Goal: Information Seeking & Learning: Learn about a topic

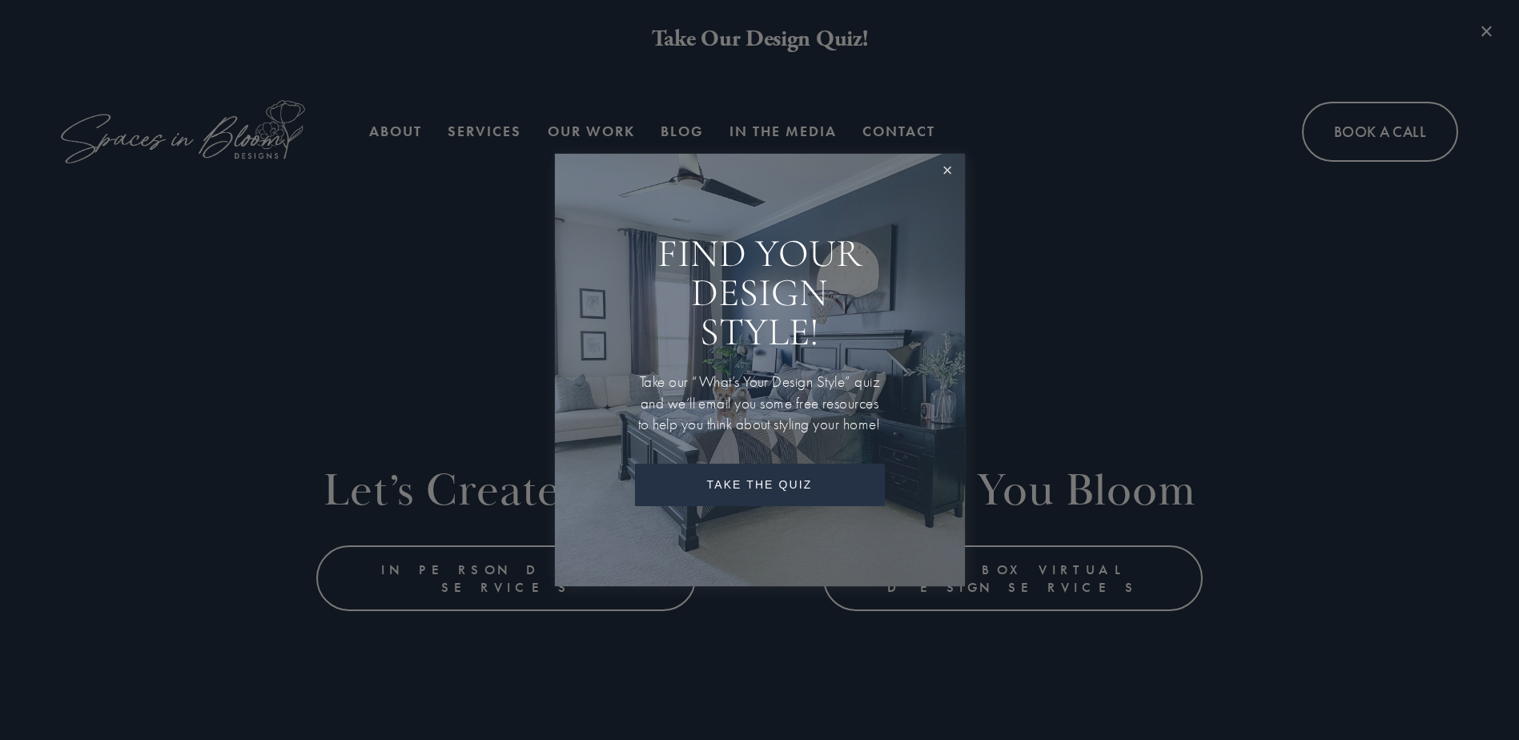
click at [958, 156] on link "Close" at bounding box center [948, 171] width 30 height 30
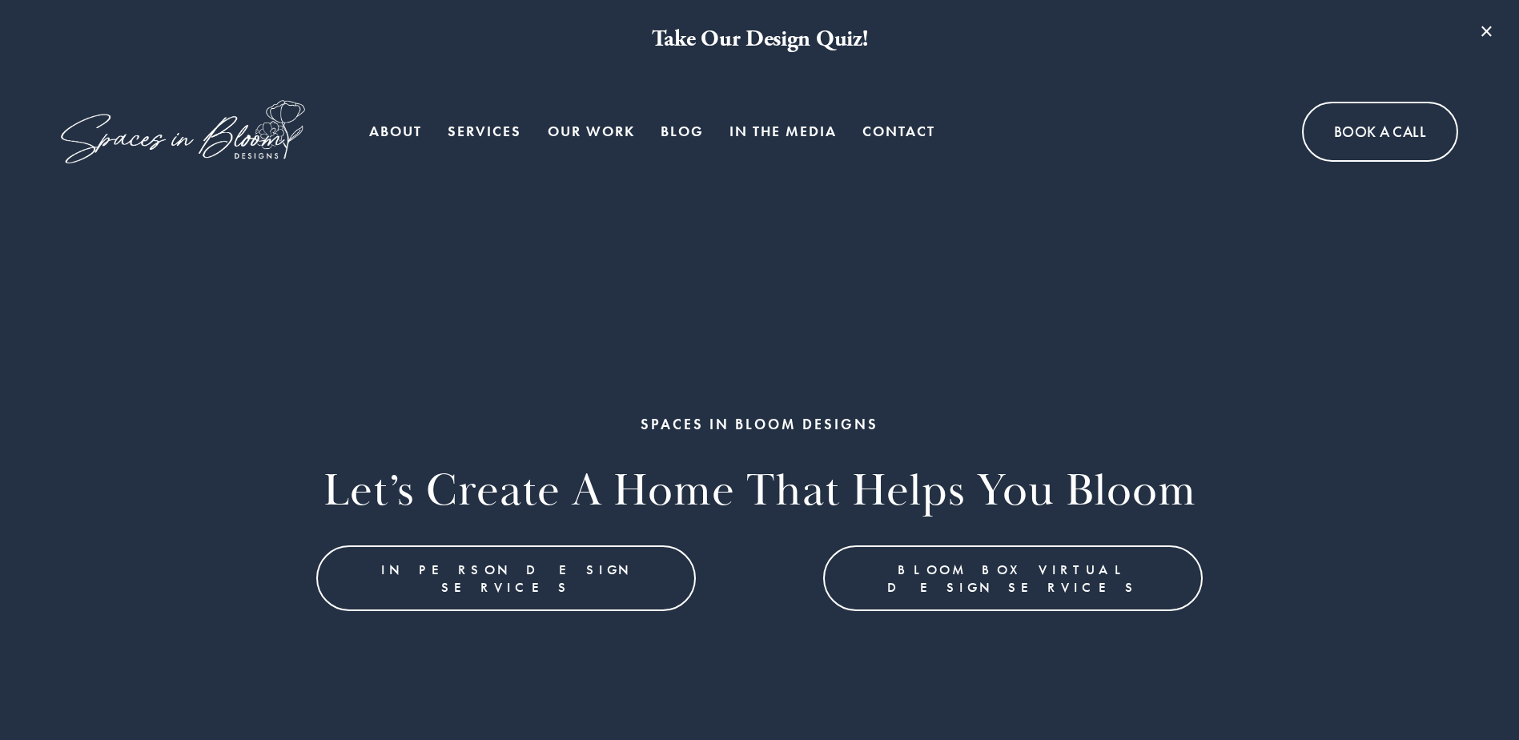
click at [395, 132] on link "About" at bounding box center [395, 131] width 53 height 32
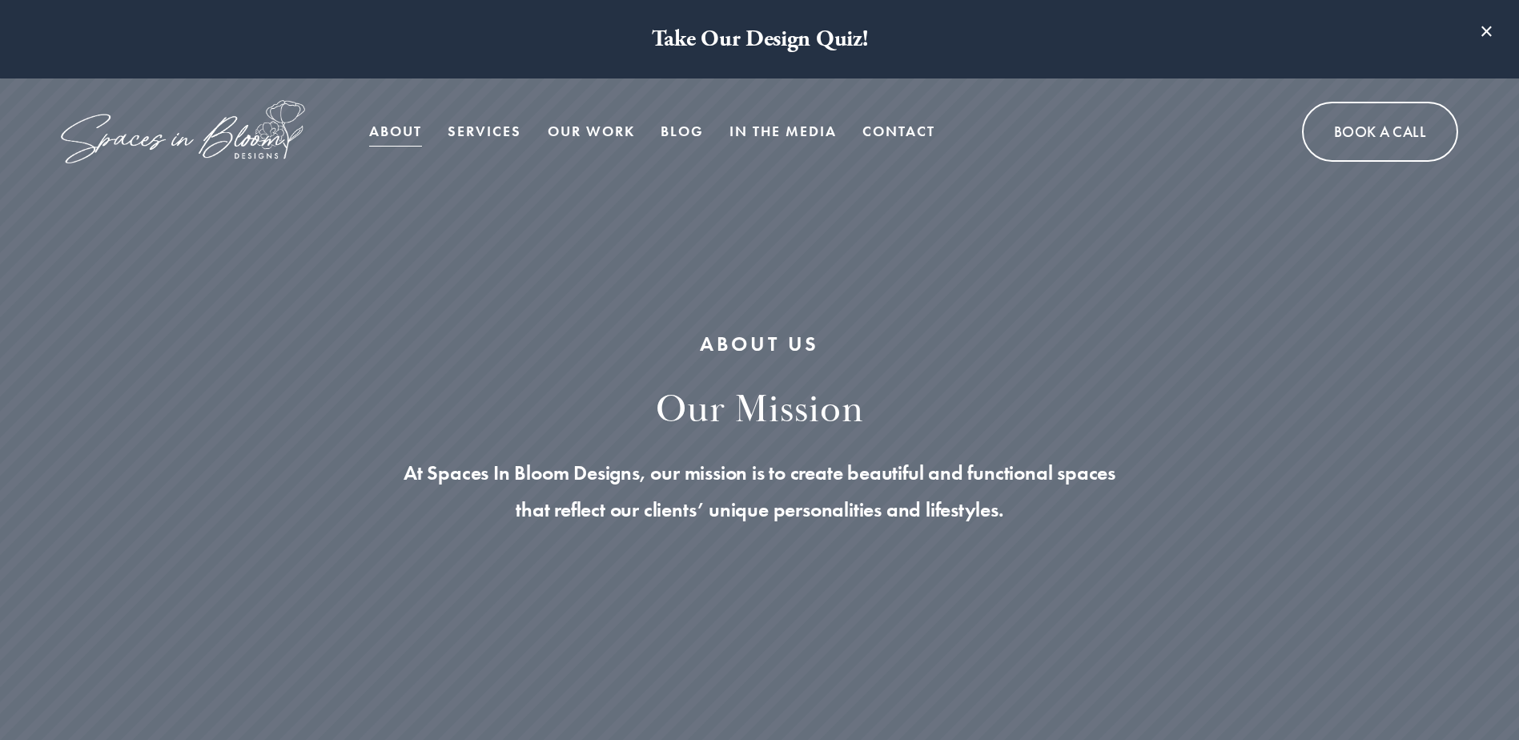
click at [477, 130] on span "Services" at bounding box center [485, 132] width 74 height 30
click at [476, 127] on span "Services" at bounding box center [485, 132] width 74 height 30
click at [0, 0] on span "Bloom Box Virtual Services" at bounding box center [0, 0] width 0 height 0
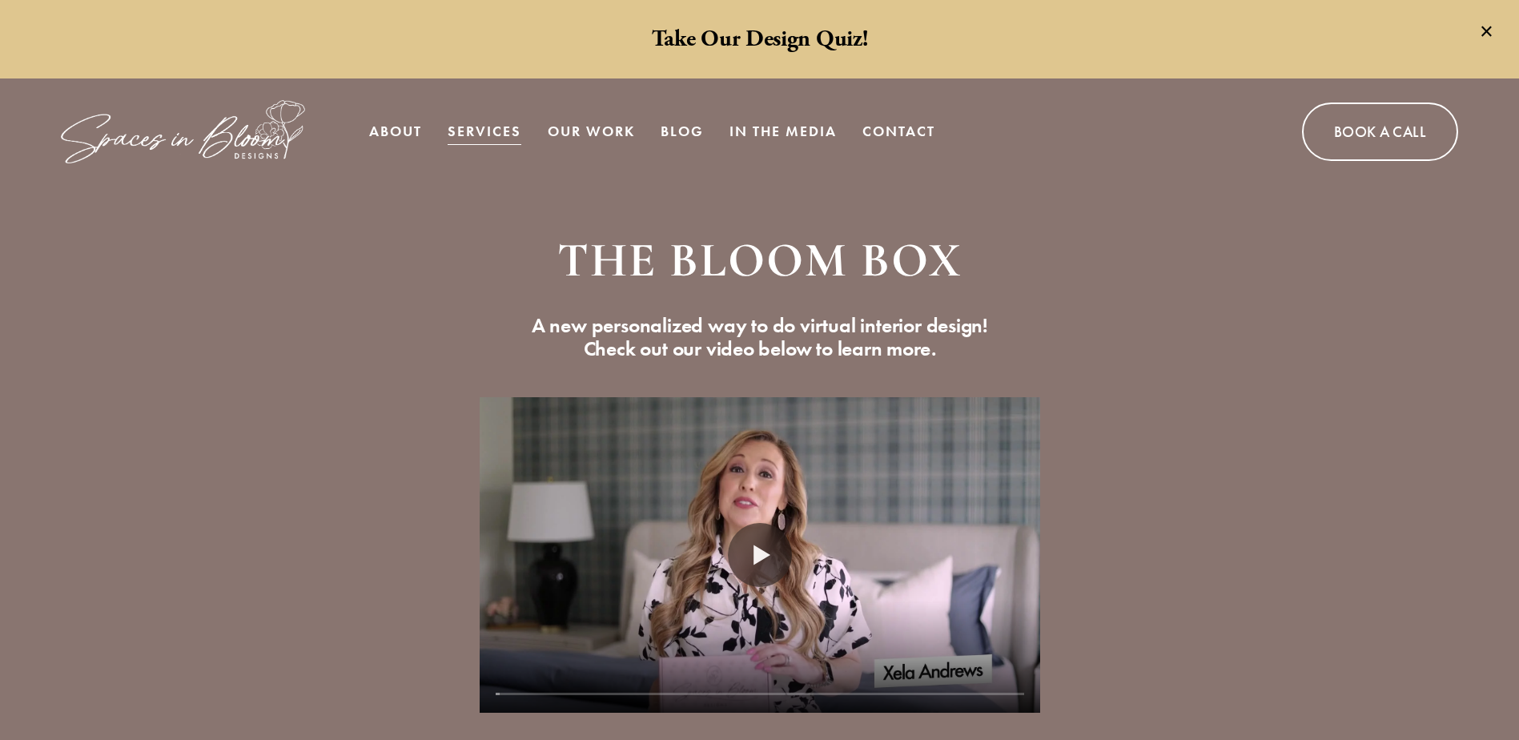
click at [388, 122] on link "About" at bounding box center [395, 131] width 53 height 32
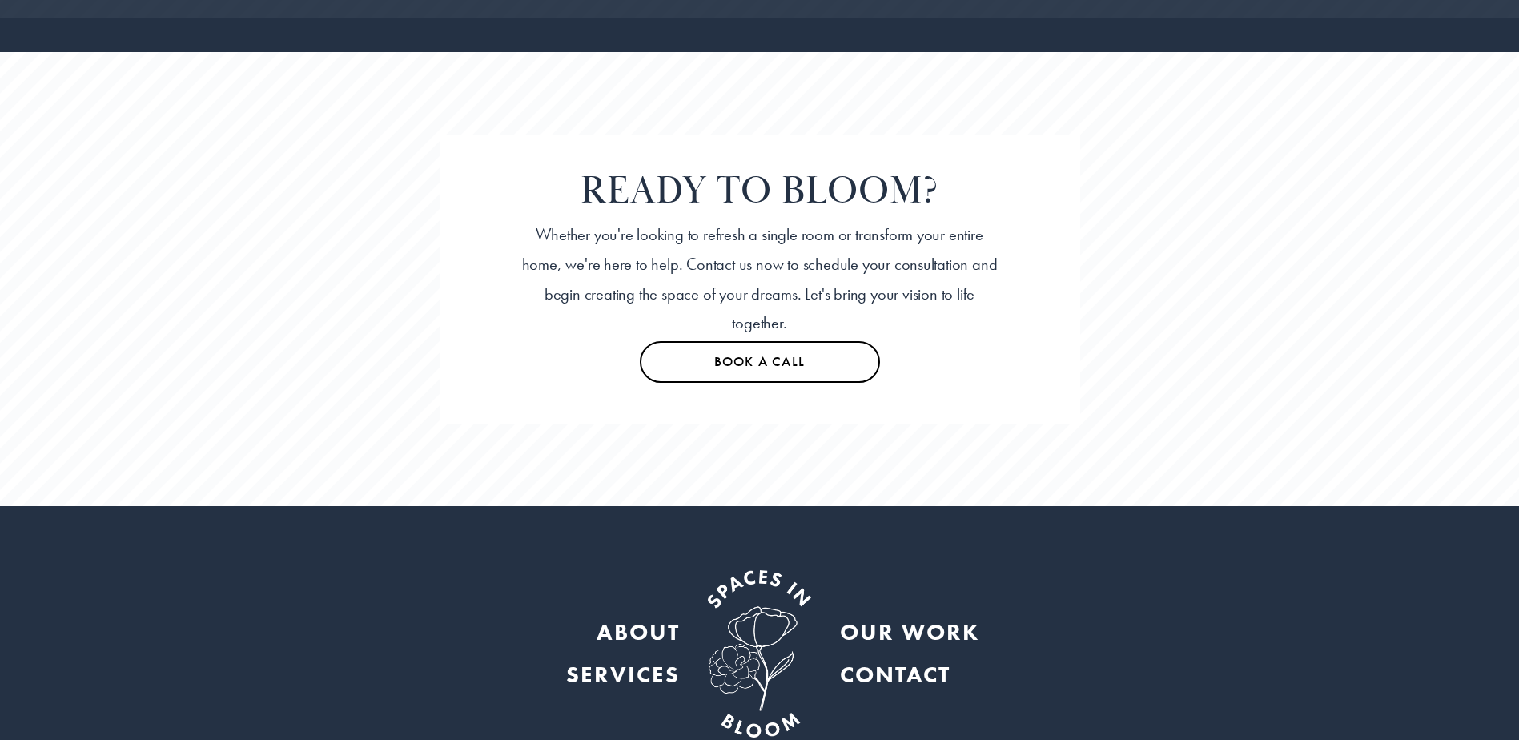
scroll to position [4228, 0]
